Goal: Task Accomplishment & Management: Manage account settings

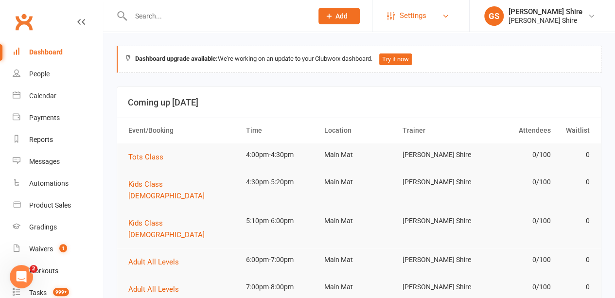
click at [437, 16] on link "Settings" at bounding box center [421, 16] width 68 height 22
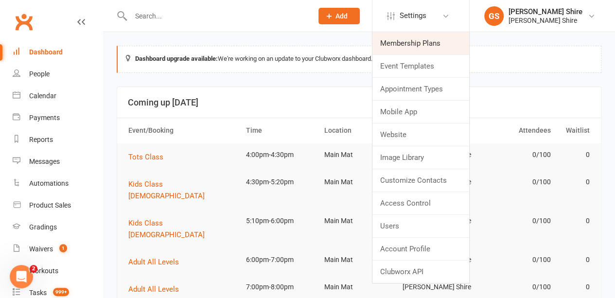
click at [432, 38] on link "Membership Plans" at bounding box center [421, 43] width 97 height 22
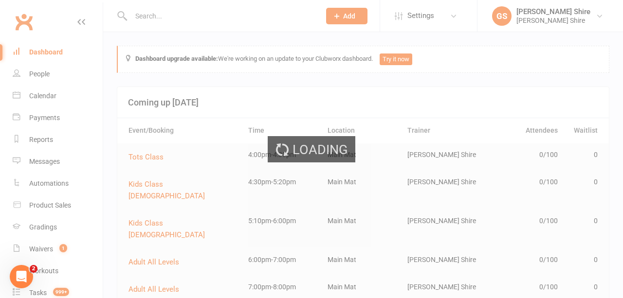
select select "25"
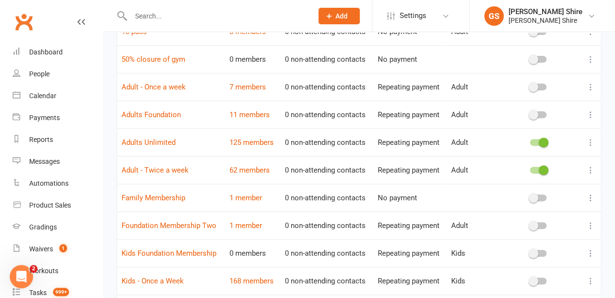
scroll to position [5, 0]
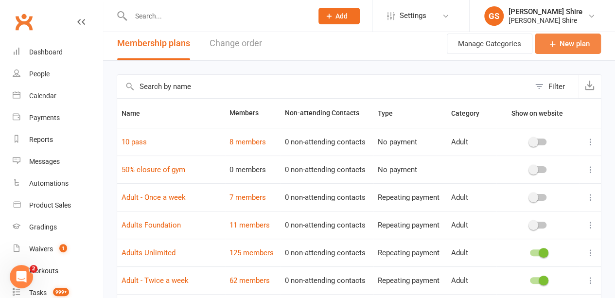
click at [575, 50] on link "New plan" at bounding box center [568, 44] width 66 height 20
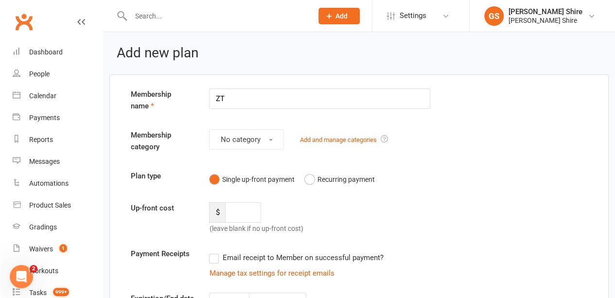
type input "Z"
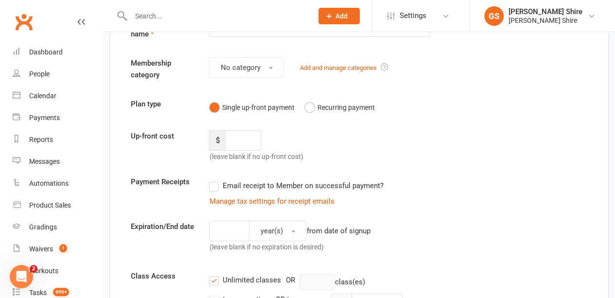
scroll to position [77, 0]
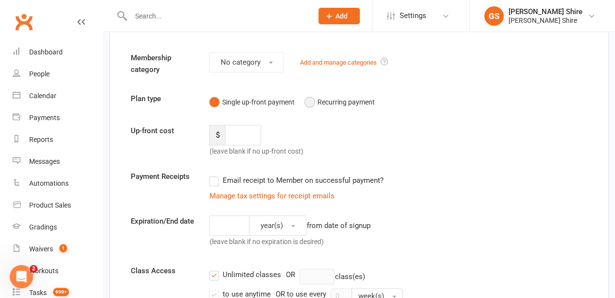
type input "Tots Once A Week"
click at [311, 104] on button "Recurring payment" at bounding box center [339, 102] width 70 height 18
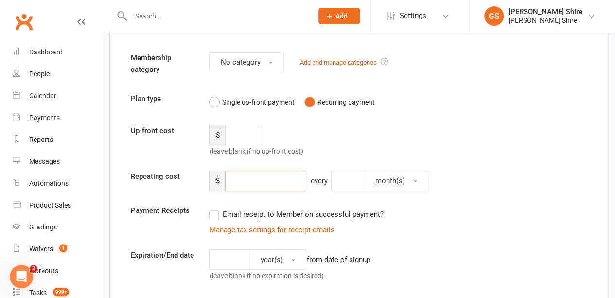
click at [253, 184] on input "number" at bounding box center [265, 181] width 81 height 20
type input "30.00"
click at [236, 141] on input "number" at bounding box center [243, 135] width 36 height 20
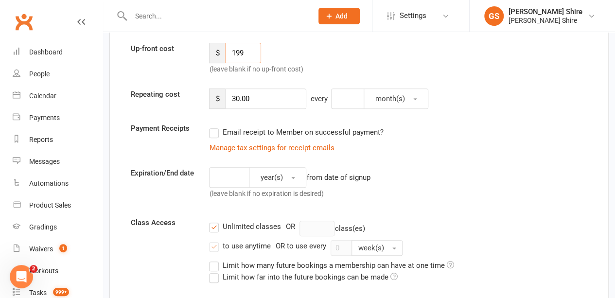
scroll to position [166, 0]
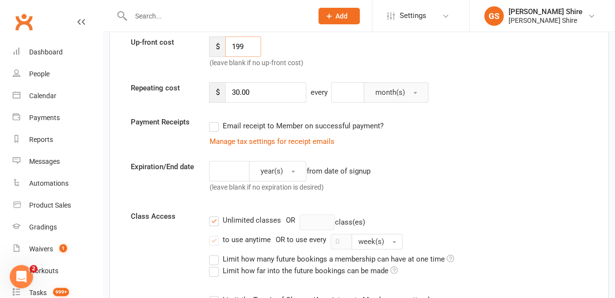
type input "199"
click at [384, 92] on span "month(s)" at bounding box center [390, 92] width 30 height 9
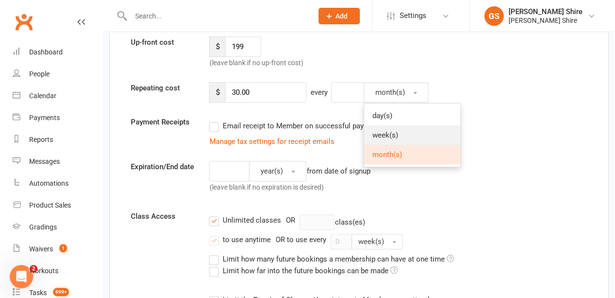
click at [388, 136] on span "week(s)" at bounding box center [385, 135] width 26 height 9
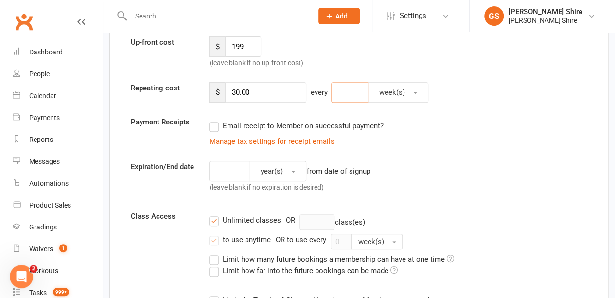
click at [352, 92] on input "number" at bounding box center [349, 92] width 37 height 20
type input "1"
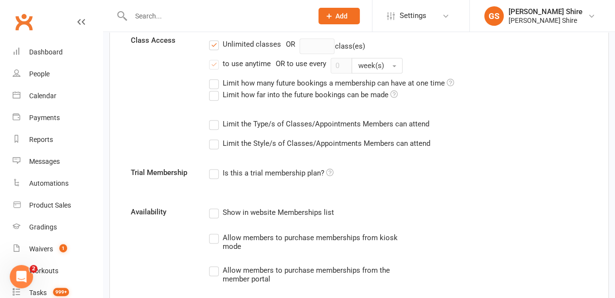
scroll to position [343, 0]
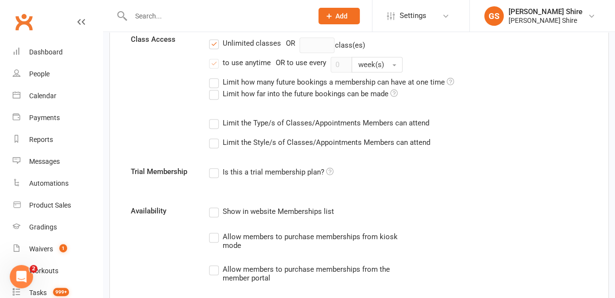
click at [216, 61] on label "to use anytime" at bounding box center [239, 63] width 61 height 12
click at [215, 57] on input "to use anytime" at bounding box center [212, 57] width 6 height 0
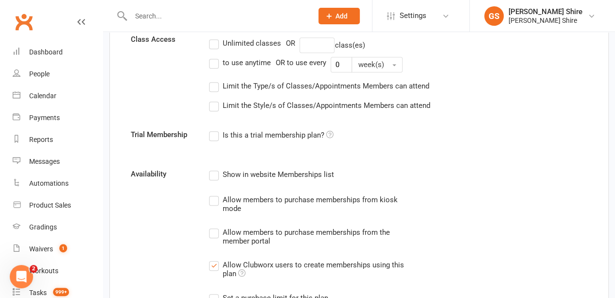
click at [216, 61] on label "to use anytime" at bounding box center [239, 63] width 61 height 12
click at [215, 57] on input "to use anytime" at bounding box center [212, 57] width 6 height 0
click at [321, 47] on input "number" at bounding box center [317, 45] width 35 height 16
type input "1"
click at [213, 42] on label "Unlimited classes" at bounding box center [244, 43] width 71 height 12
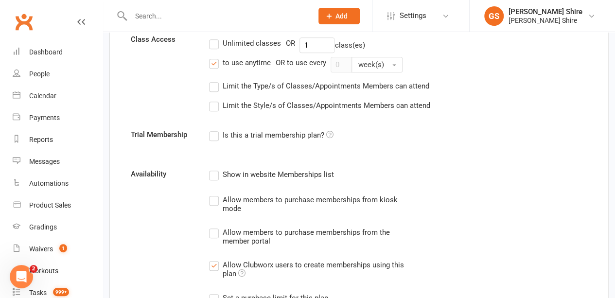
click at [213, 37] on input "Unlimited classes" at bounding box center [212, 37] width 6 height 0
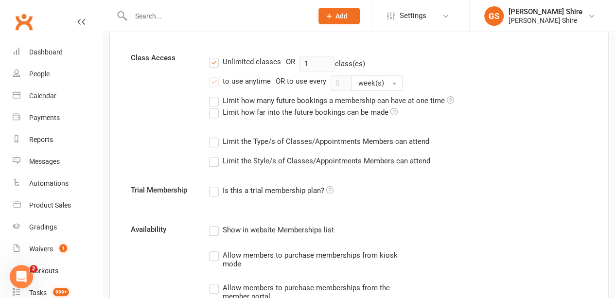
scroll to position [325, 0]
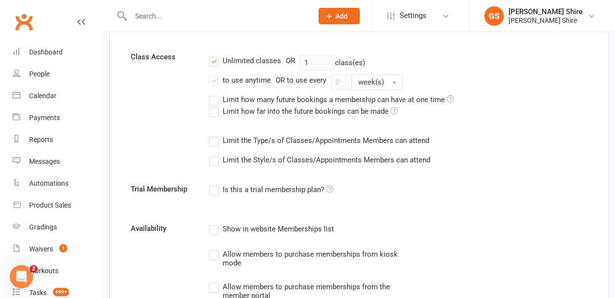
click at [432, 58] on div "Unlimited classes OR 1 class(es)" at bounding box center [398, 63] width 378 height 16
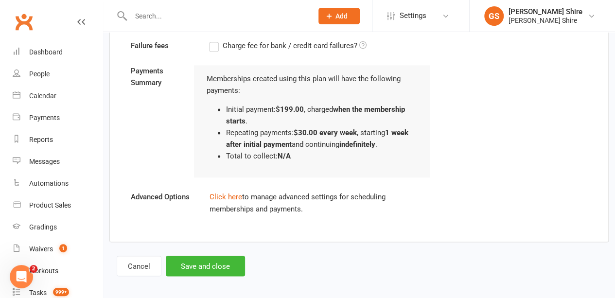
scroll to position [716, 0]
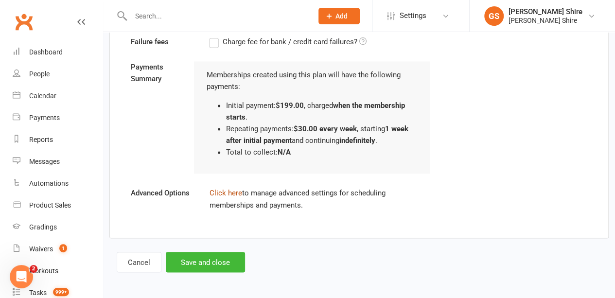
click at [233, 193] on link "Click here" at bounding box center [225, 193] width 33 height 9
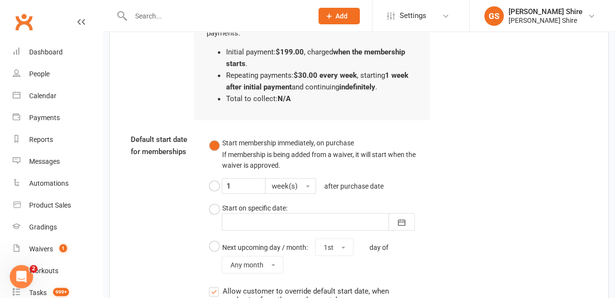
scroll to position [787, 0]
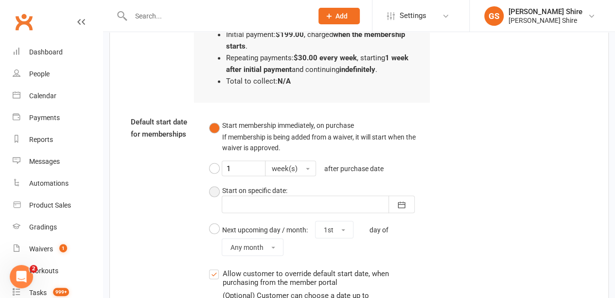
click at [285, 203] on div at bounding box center [318, 205] width 193 height 18
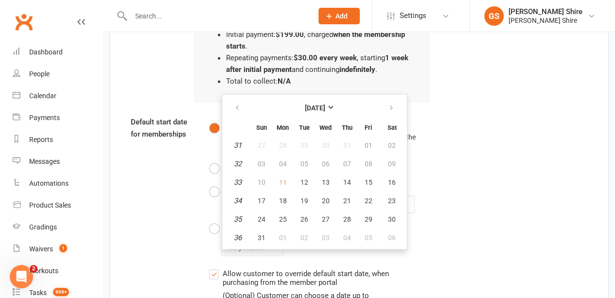
click at [154, 187] on div "Default start date for memberships Start membership immediately, on purchase If…" at bounding box center [359, 263] width 471 height 295
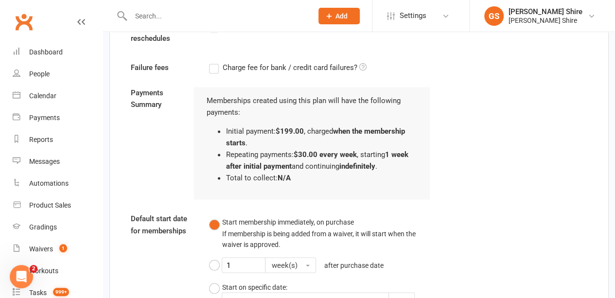
scroll to position [690, 0]
click at [214, 224] on button "Start membership immediately, on purchase If membership is being added from a w…" at bounding box center [319, 234] width 221 height 40
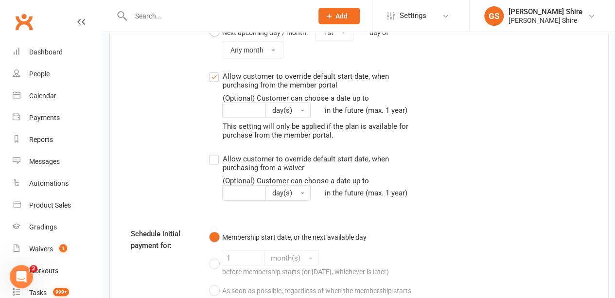
scroll to position [1148, 0]
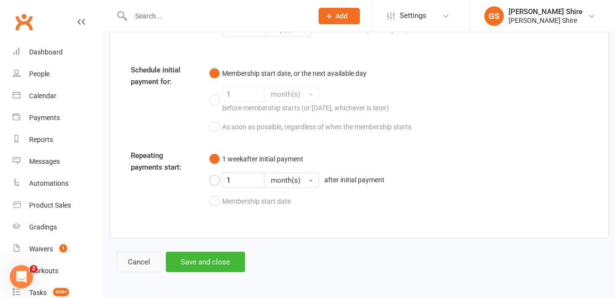
click at [145, 261] on button "Cancel" at bounding box center [139, 262] width 45 height 20
select select "25"
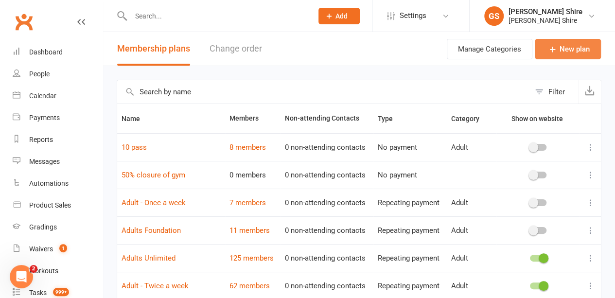
click at [553, 53] on icon at bounding box center [553, 49] width 10 height 10
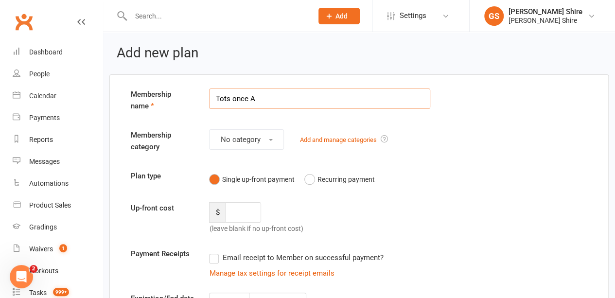
type input "Tots Once A Week"
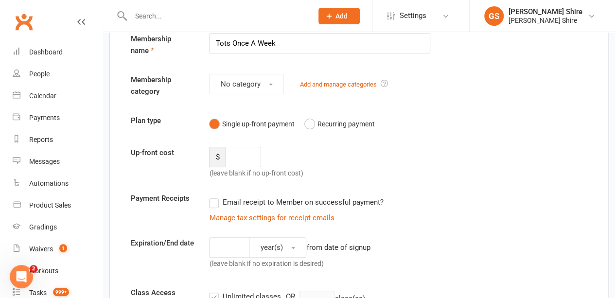
scroll to position [83, 0]
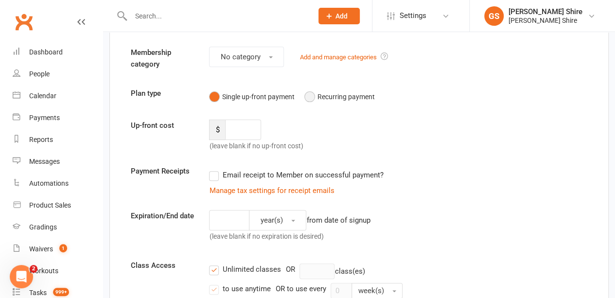
click at [313, 104] on button "Recurring payment" at bounding box center [339, 97] width 70 height 18
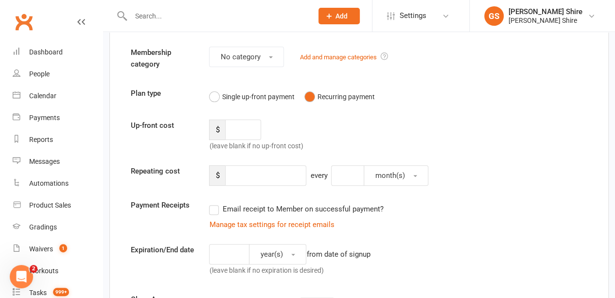
click at [414, 275] on div "year(s) from date of signup (leave blank if no expiration is desired)" at bounding box center [320, 262] width 236 height 36
click at [242, 128] on input "number" at bounding box center [243, 130] width 36 height 20
type input "199"
click at [249, 172] on input "number" at bounding box center [265, 175] width 81 height 20
type input "30"
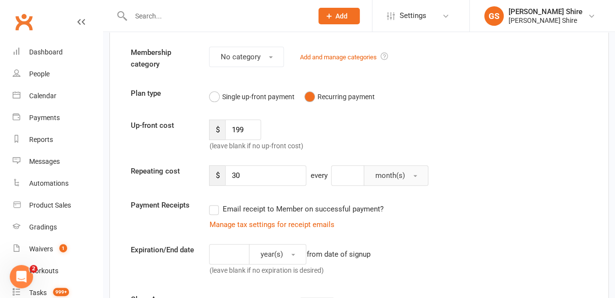
click at [386, 169] on button "month(s)" at bounding box center [396, 175] width 65 height 20
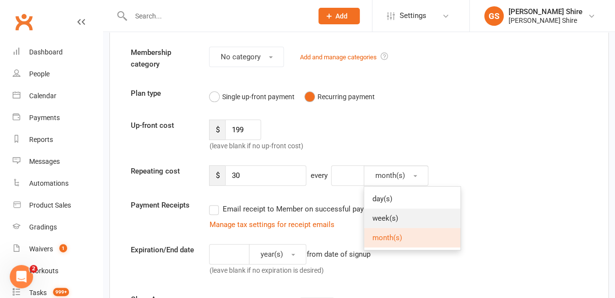
click at [386, 214] on span "week(s)" at bounding box center [385, 218] width 26 height 9
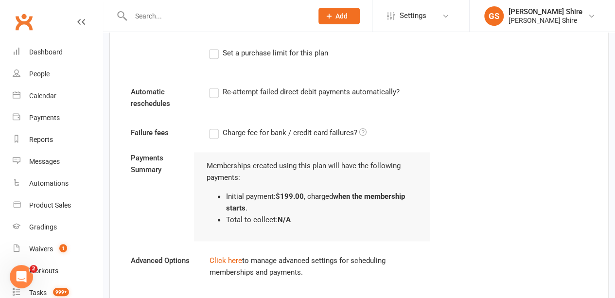
scroll to position [693, 0]
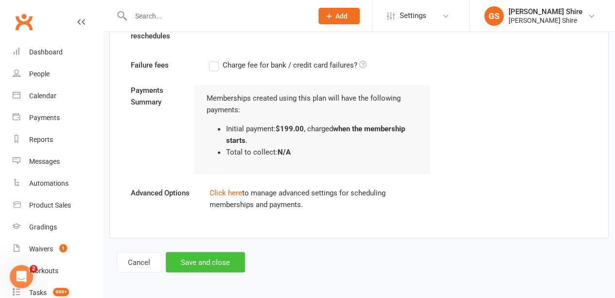
click at [210, 265] on button "Save and close" at bounding box center [205, 262] width 79 height 20
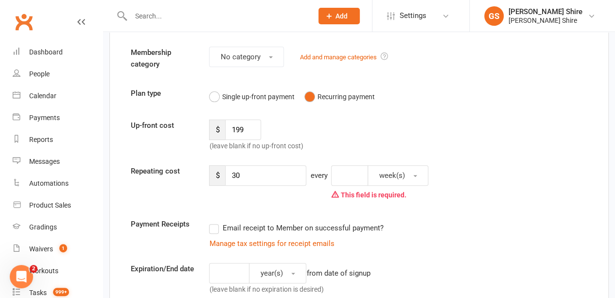
scroll to position [82, 0]
click at [365, 173] on input "number" at bounding box center [349, 176] width 37 height 20
type input "1"
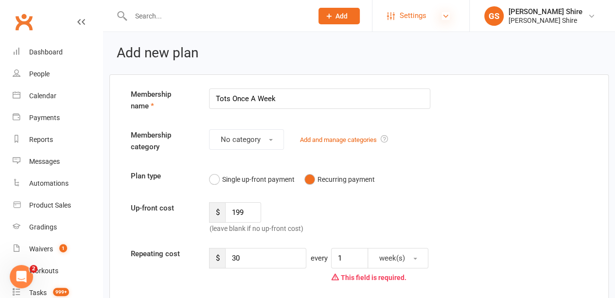
click at [442, 18] on icon at bounding box center [446, 16] width 8 height 8
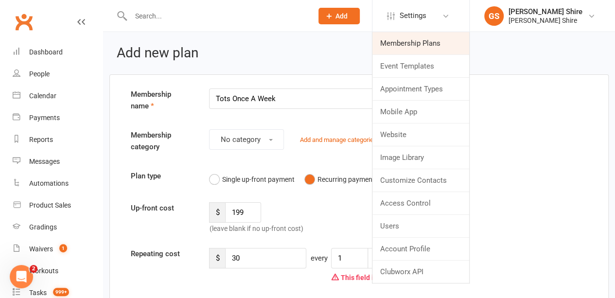
click at [429, 38] on link "Membership Plans" at bounding box center [421, 43] width 97 height 22
select select "25"
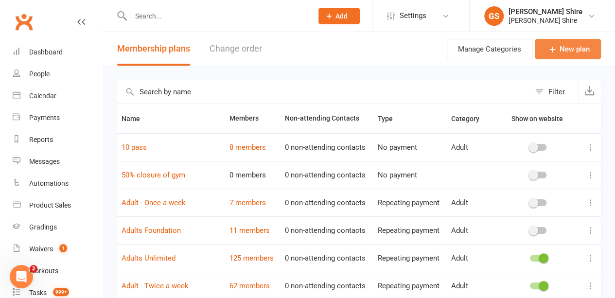
click at [569, 47] on link "New plan" at bounding box center [568, 49] width 66 height 20
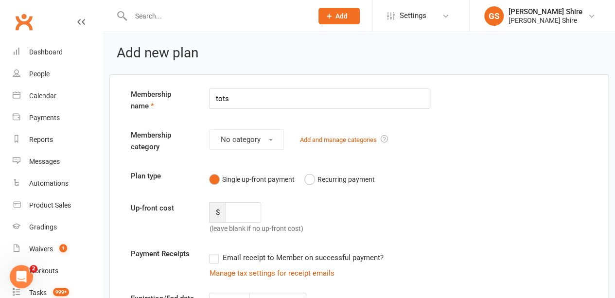
type input "Tots Once A Week"
click at [175, 130] on label "Membership category" at bounding box center [163, 140] width 78 height 23
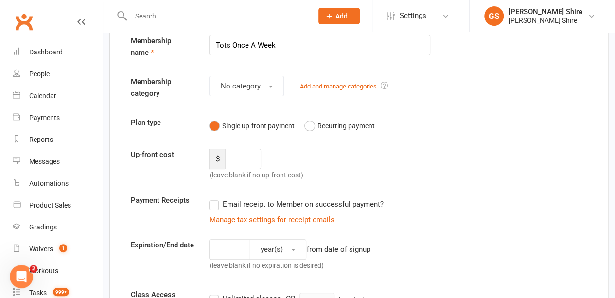
scroll to position [54, 0]
click at [307, 130] on button "Recurring payment" at bounding box center [339, 125] width 70 height 18
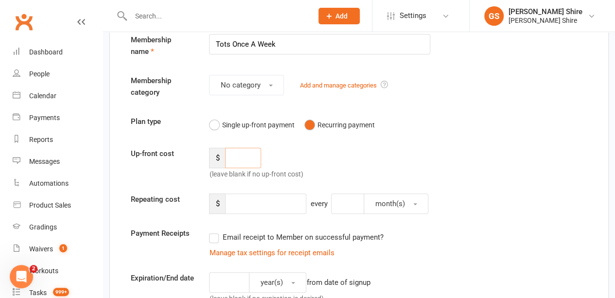
click at [239, 163] on input "number" at bounding box center [243, 158] width 36 height 20
type input "199"
click at [268, 206] on input "number" at bounding box center [265, 204] width 81 height 20
type input "30.00"
click at [345, 208] on input "number" at bounding box center [347, 204] width 33 height 20
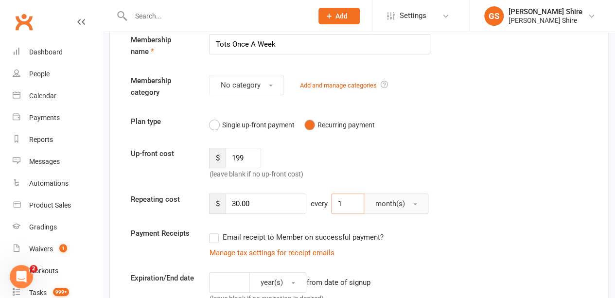
type input "1"
click at [405, 208] on button "month(s)" at bounding box center [396, 204] width 65 height 20
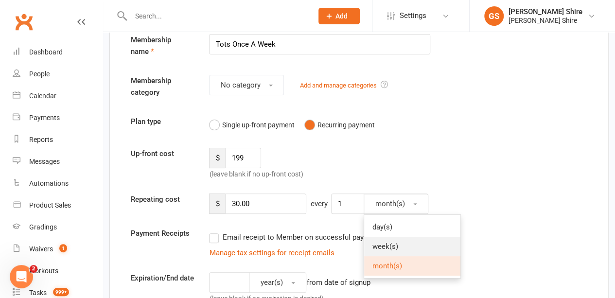
click at [389, 246] on span "week(s)" at bounding box center [385, 246] width 26 height 9
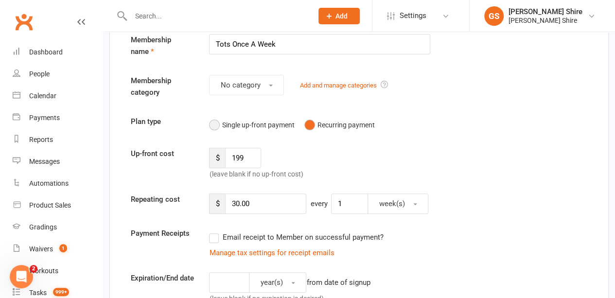
click at [259, 129] on button "Single up-front payment" at bounding box center [251, 125] width 85 height 18
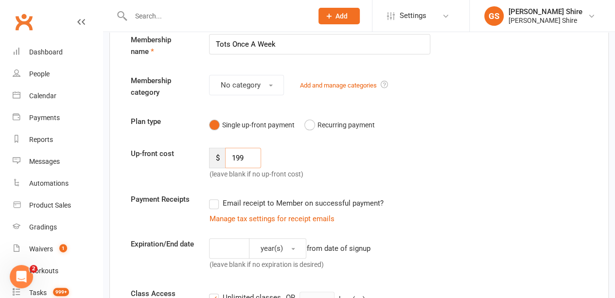
click at [250, 156] on input "199" at bounding box center [243, 158] width 36 height 20
click at [318, 123] on button "Recurring payment" at bounding box center [339, 125] width 70 height 18
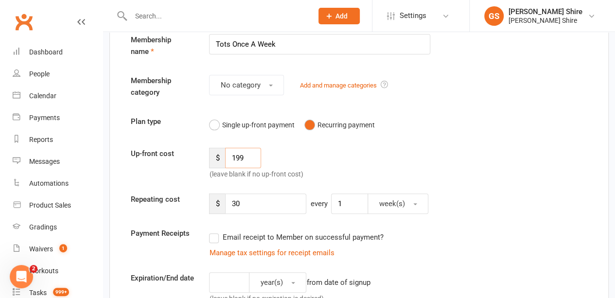
click at [249, 153] on input "199" at bounding box center [243, 158] width 36 height 20
type input "1"
click at [289, 170] on span "(leave blank if no up-front cost)" at bounding box center [256, 174] width 94 height 8
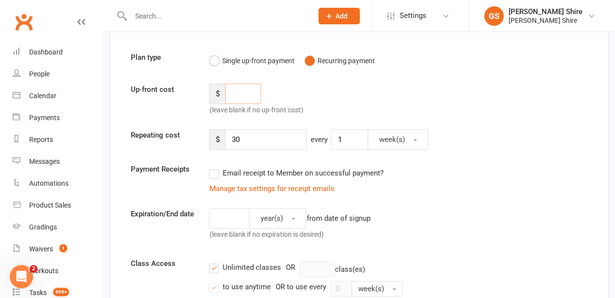
click at [242, 94] on input "number" at bounding box center [243, 94] width 36 height 20
type input "199"
click at [316, 92] on div "$ 199 (leave blank if no up-front cost)" at bounding box center [261, 100] width 118 height 32
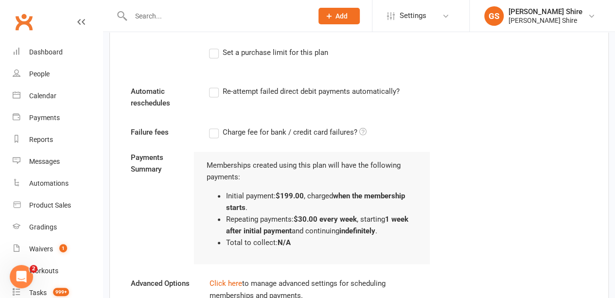
scroll to position [716, 0]
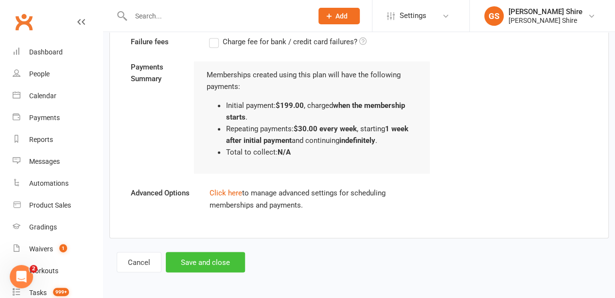
click at [219, 263] on button "Save and close" at bounding box center [205, 262] width 79 height 20
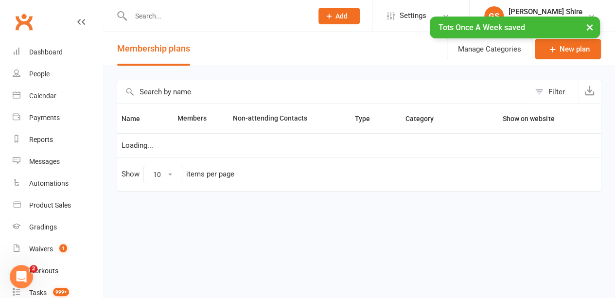
select select "25"
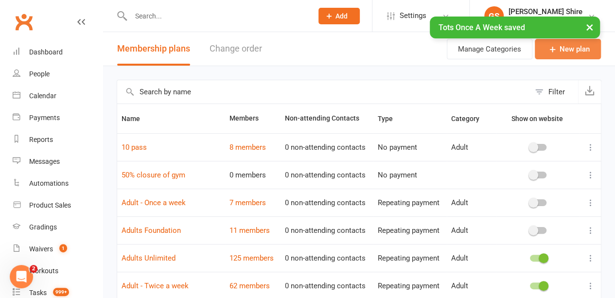
click at [587, 45] on link "New plan" at bounding box center [568, 49] width 66 height 20
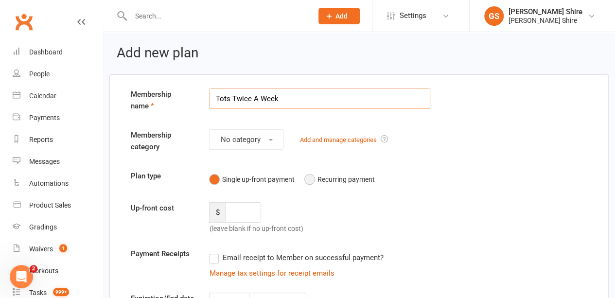
type input "Tots Twice A Week"
click at [318, 177] on button "Recurring payment" at bounding box center [339, 179] width 70 height 18
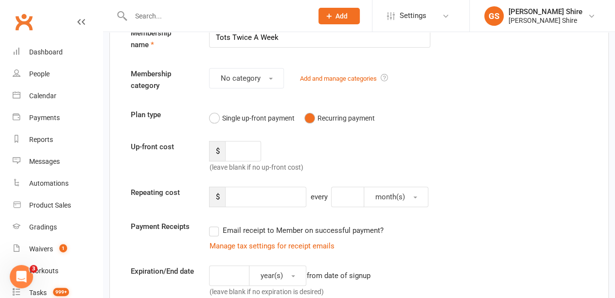
scroll to position [62, 0]
click at [254, 152] on input "number" at bounding box center [243, 150] width 36 height 20
type input "209"
click at [267, 198] on input "number" at bounding box center [265, 196] width 81 height 20
type input "40"
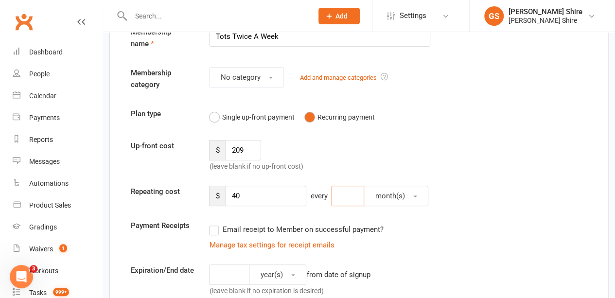
click at [338, 201] on input "number" at bounding box center [347, 196] width 33 height 20
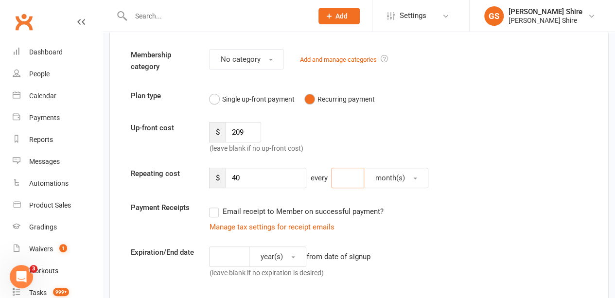
scroll to position [78, 0]
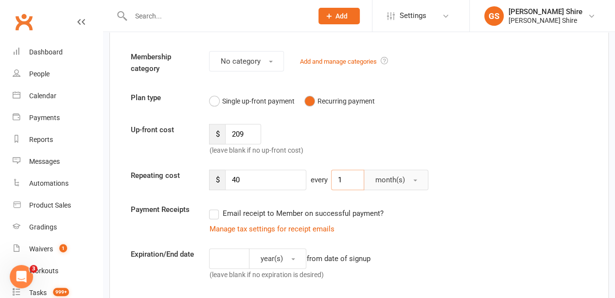
type input "1"
click at [405, 178] on button "month(s)" at bounding box center [396, 180] width 65 height 20
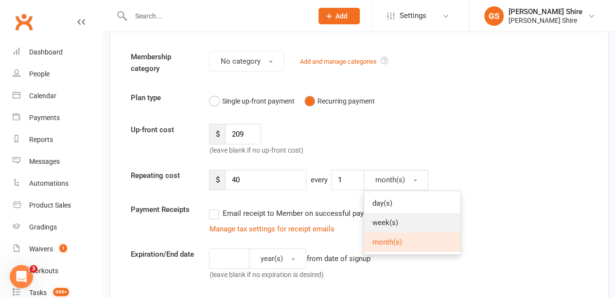
click at [400, 224] on link "week(s)" at bounding box center [412, 222] width 96 height 19
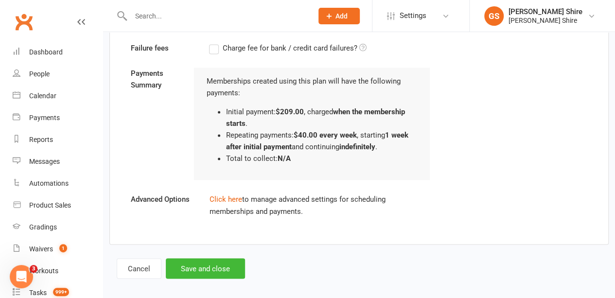
scroll to position [716, 0]
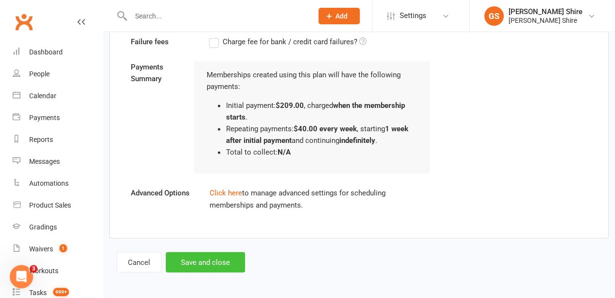
click at [217, 259] on button "Save and close" at bounding box center [205, 262] width 79 height 20
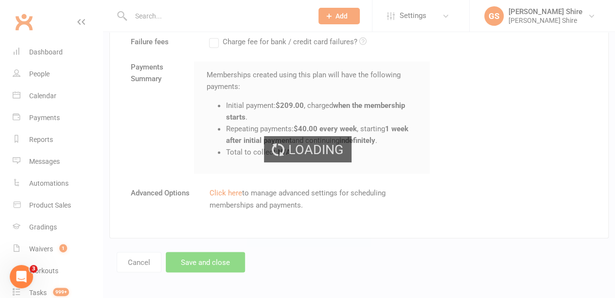
select select "25"
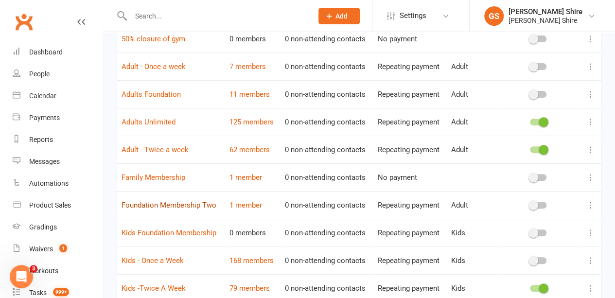
scroll to position [153, 0]
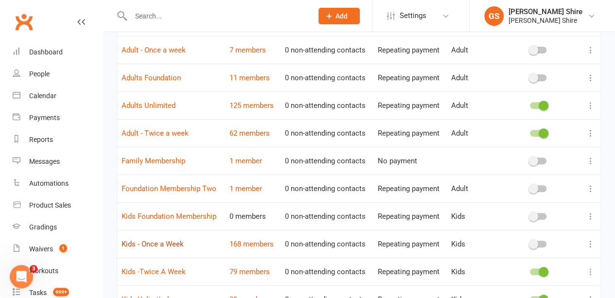
click at [166, 243] on link "Kids - Once a Week" at bounding box center [153, 244] width 62 height 9
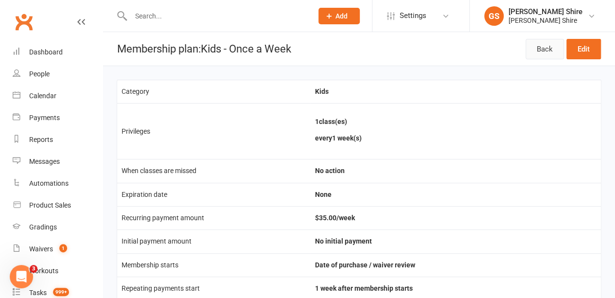
click at [551, 51] on link "Back" at bounding box center [545, 49] width 38 height 20
select select "25"
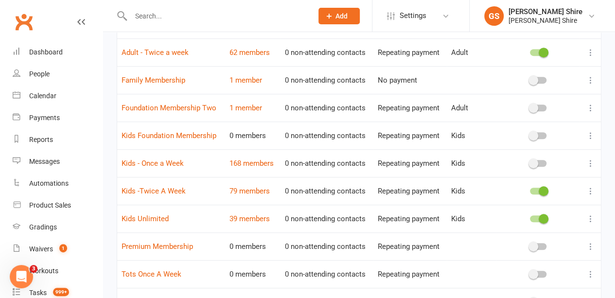
scroll to position [191, 0]
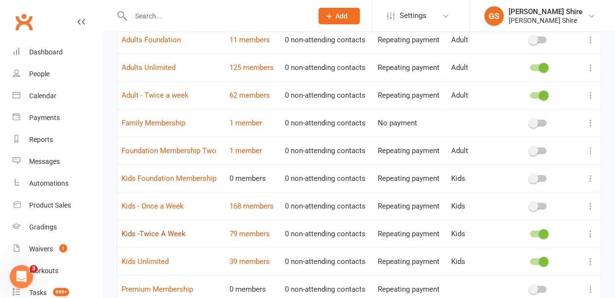
click at [157, 232] on link "Kids -Twice A Week" at bounding box center [154, 234] width 64 height 9
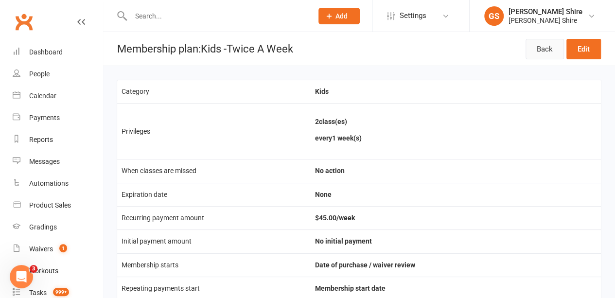
click at [542, 49] on link "Back" at bounding box center [545, 49] width 38 height 20
select select "25"
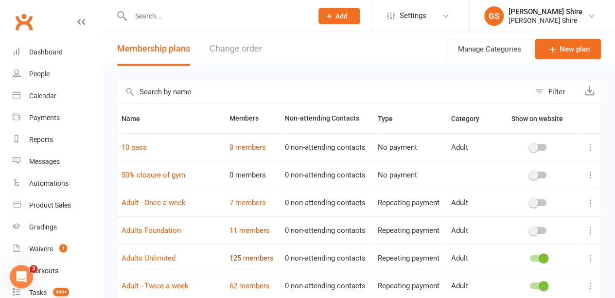
click at [256, 256] on link "125 members" at bounding box center [252, 258] width 44 height 9
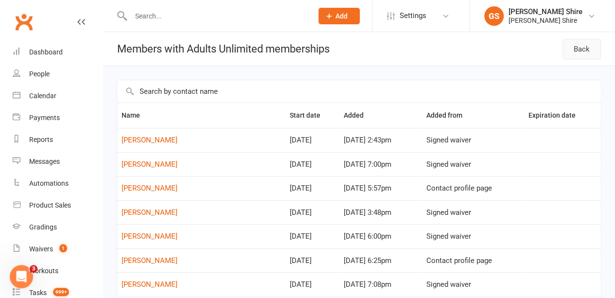
click at [579, 54] on link "Back" at bounding box center [582, 49] width 38 height 20
select select "25"
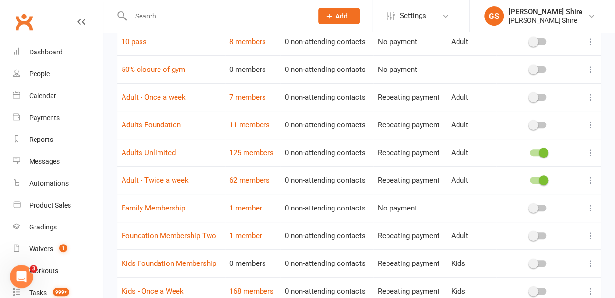
scroll to position [116, 0]
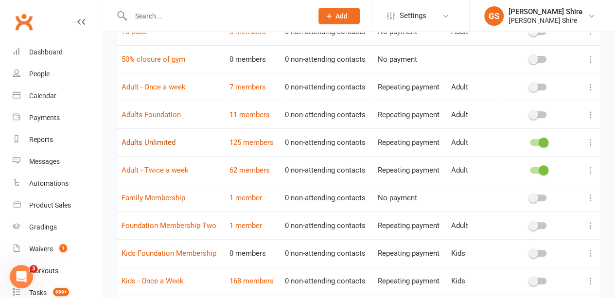
click at [162, 140] on link "Adults Unlimited" at bounding box center [149, 142] width 54 height 9
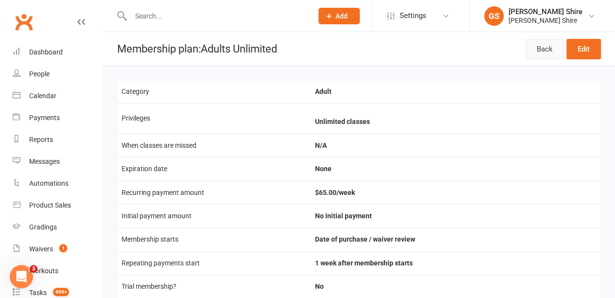
click at [543, 50] on link "Back" at bounding box center [545, 49] width 38 height 20
select select "25"
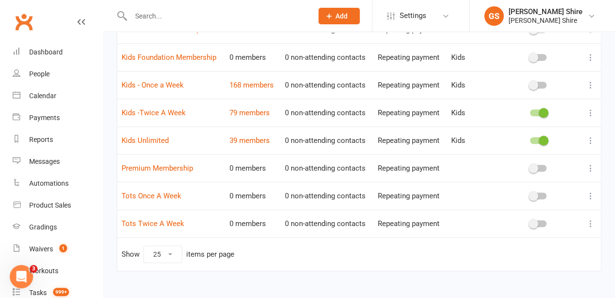
scroll to position [313, 0]
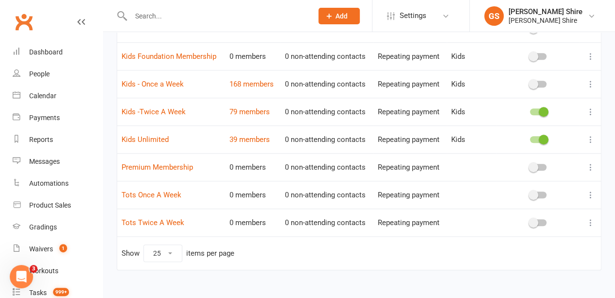
click at [538, 192] on div at bounding box center [538, 195] width 17 height 7
click at [530, 194] on input "checkbox" at bounding box center [530, 194] width 0 height 0
click at [535, 218] on span at bounding box center [534, 223] width 10 height 10
click at [530, 221] on input "checkbox" at bounding box center [530, 221] width 0 height 0
click at [132, 191] on link "Tots Once A Week" at bounding box center [152, 195] width 60 height 9
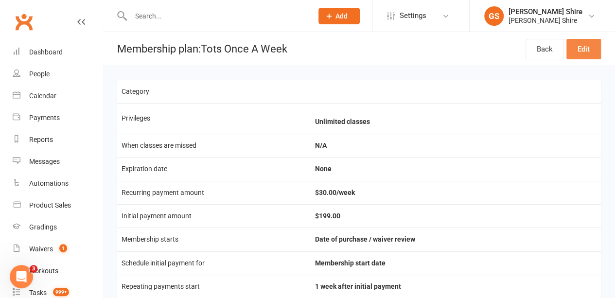
click at [582, 47] on link "Edit" at bounding box center [584, 49] width 35 height 20
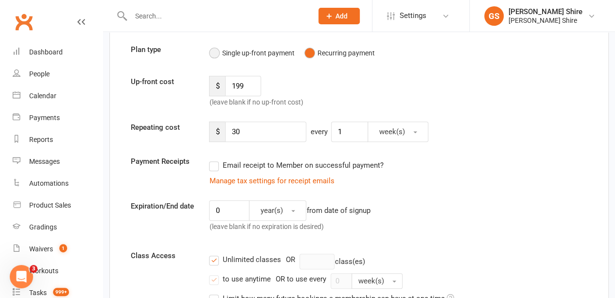
scroll to position [129, 0]
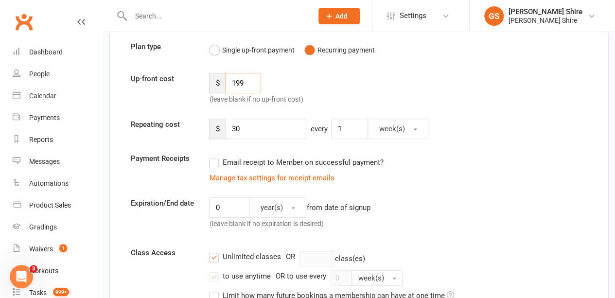
click at [244, 79] on input "199" at bounding box center [243, 83] width 36 height 20
type input "1"
type input "0"
click at [310, 73] on div "$ 0 (leave blank if no up-front cost)" at bounding box center [261, 89] width 118 height 32
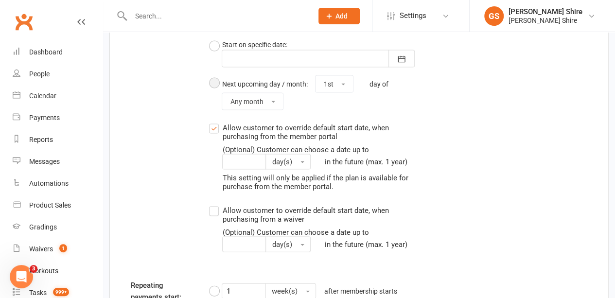
scroll to position [1030, 0]
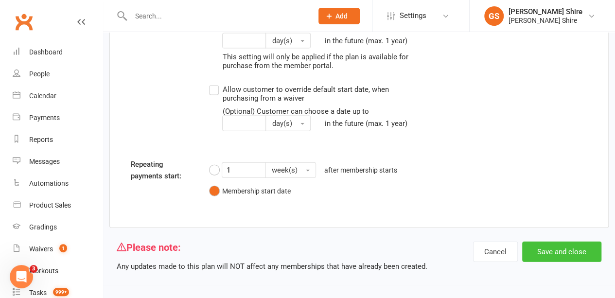
click at [574, 253] on button "Save and close" at bounding box center [561, 252] width 79 height 20
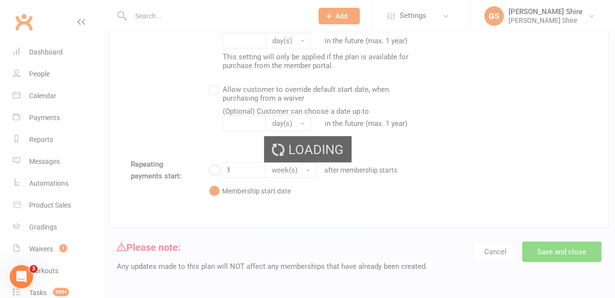
select select "25"
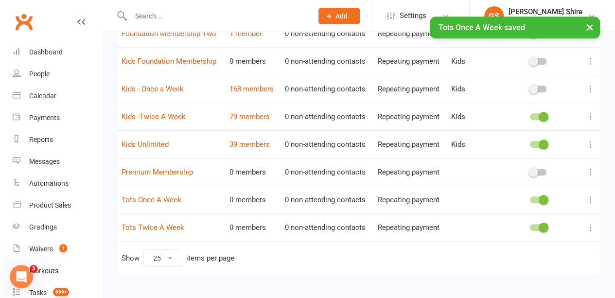
scroll to position [322, 0]
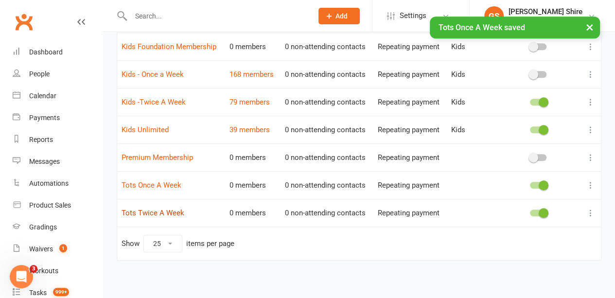
click at [174, 209] on link "Tots Twice A Week" at bounding box center [153, 213] width 63 height 9
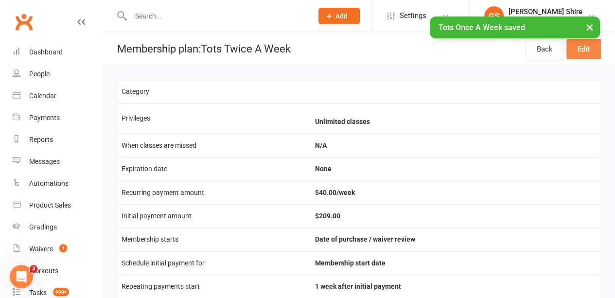
click at [584, 47] on link "Edit" at bounding box center [584, 49] width 35 height 20
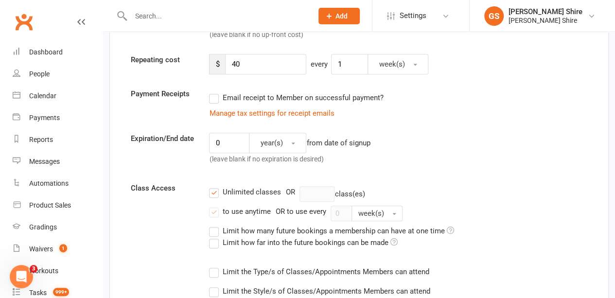
scroll to position [111, 0]
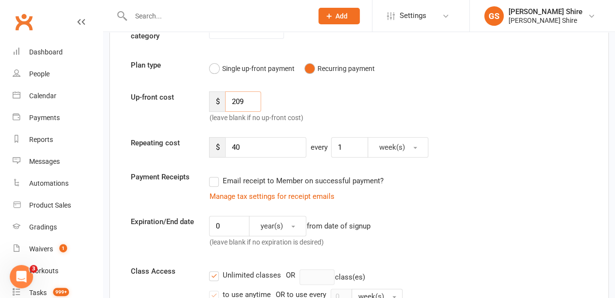
click at [247, 109] on input "209" at bounding box center [243, 101] width 36 height 20
type input "2"
type input "0"
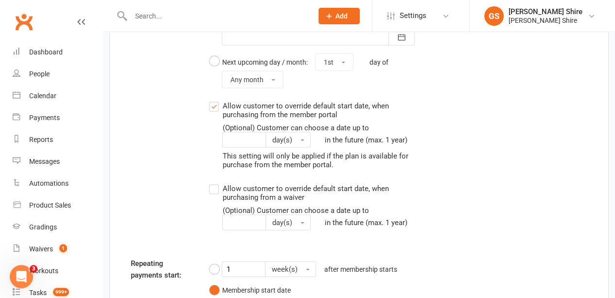
scroll to position [1030, 0]
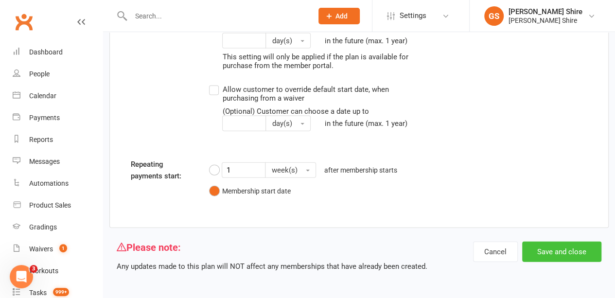
click at [568, 250] on button "Save and close" at bounding box center [561, 252] width 79 height 20
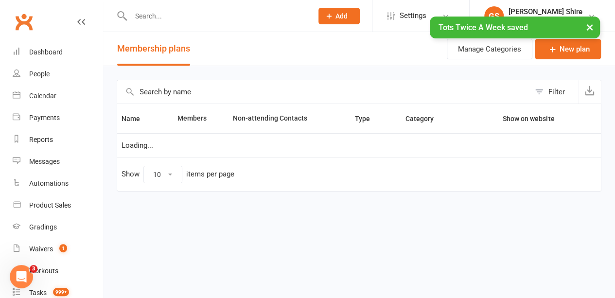
select select "25"
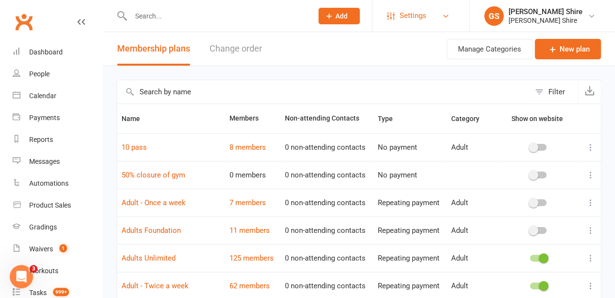
click at [430, 15] on link "Settings" at bounding box center [421, 16] width 68 height 22
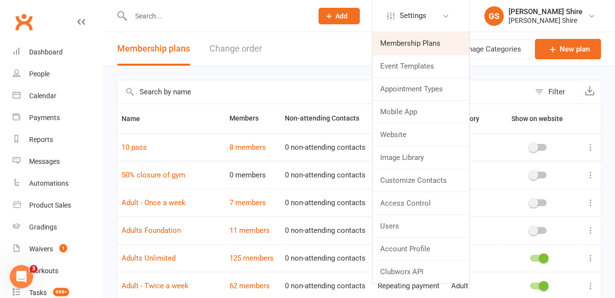
click at [424, 39] on link "Membership Plans" at bounding box center [421, 43] width 97 height 22
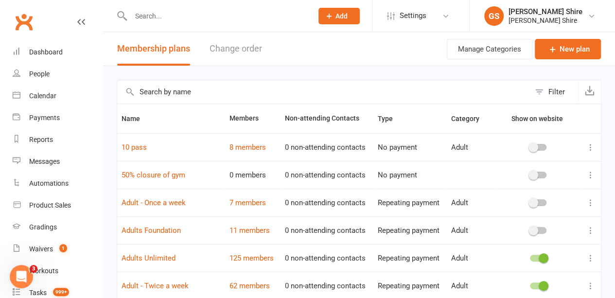
click at [243, 46] on button "Change order" at bounding box center [236, 49] width 53 height 34
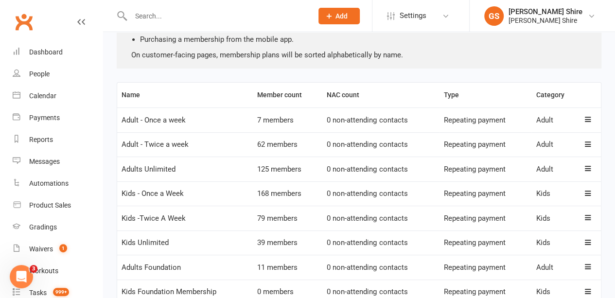
scroll to position [109, 0]
click at [30, 80] on link "People" at bounding box center [58, 74] width 90 height 22
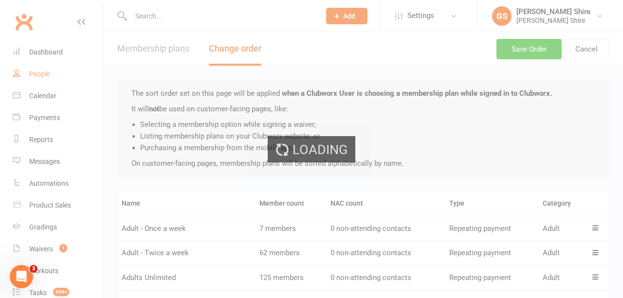
select select "100"
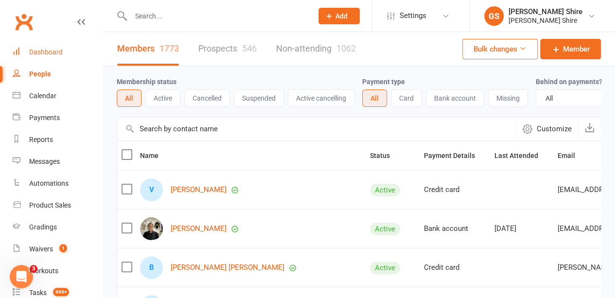
click at [49, 55] on div "Dashboard" at bounding box center [46, 52] width 34 height 8
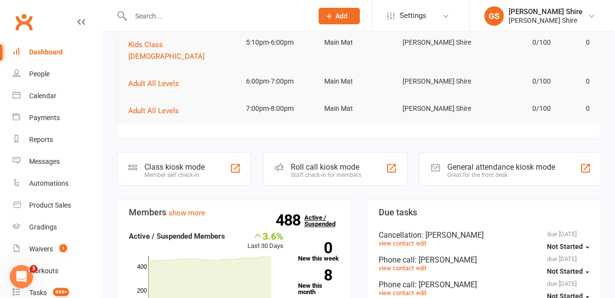
scroll to position [177, 0]
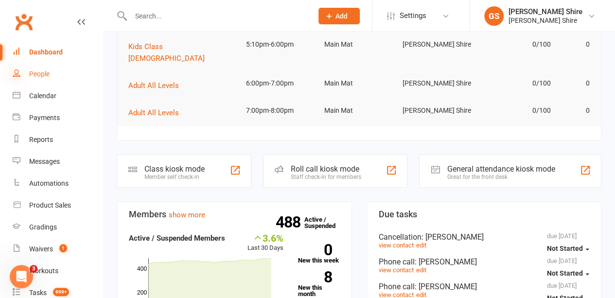
click at [19, 75] on icon at bounding box center [17, 73] width 8 height 8
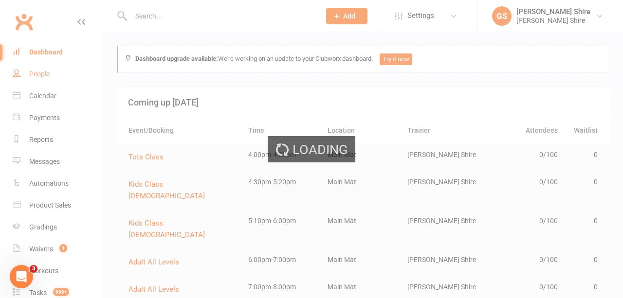
select select "100"
